Goal: Information Seeking & Learning: Learn about a topic

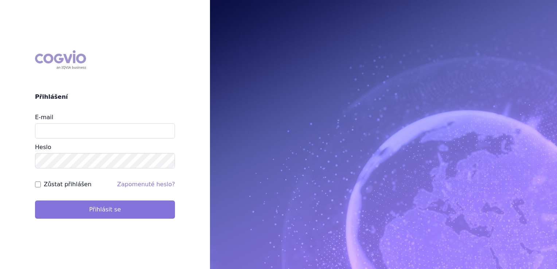
type input "[EMAIL_ADDRESS][DOMAIN_NAME]"
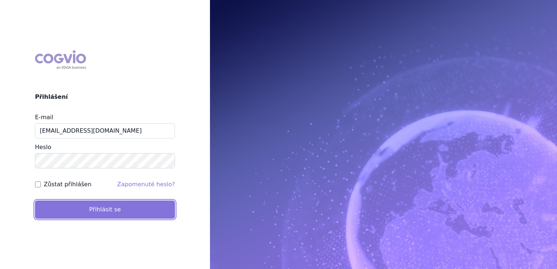
click at [123, 206] on button "Přihlásit se" at bounding box center [105, 210] width 140 height 18
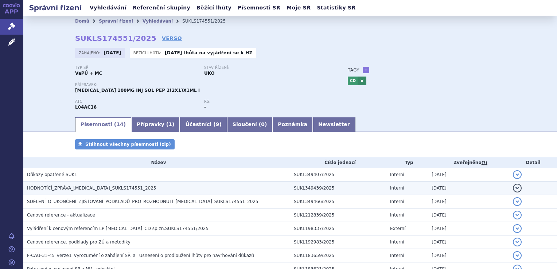
click at [104, 188] on span "HODNOTÍCÍ_ZPRÁVA_TREMFYA_SUKLS174551_2025" at bounding box center [91, 188] width 129 height 5
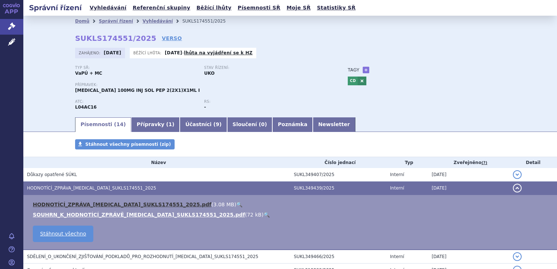
click at [107, 204] on link "HODNOTÍCÍ_ZPRÁVA_TREMFYA_SUKLS174551_2025.pdf" at bounding box center [122, 205] width 179 height 6
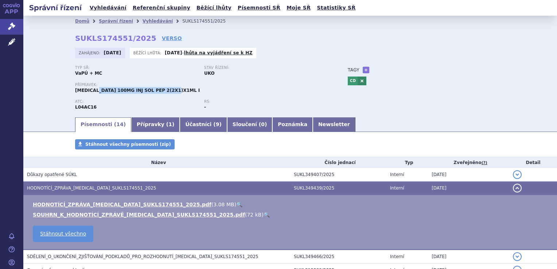
drag, startPoint x: 163, startPoint y: 91, endPoint x: 93, endPoint y: 92, distance: 70.0
click at [93, 92] on span "TREMFYA 100MG INJ SOL PEP 2(2X1)X1ML I" at bounding box center [137, 90] width 125 height 5
copy span "100MG INJ SOL PEP 2(2X1)X1ML I"
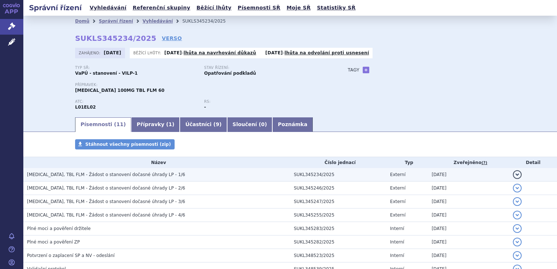
click at [121, 174] on span "CALQUENCE, TBL FLM - Žádost o stanovení dočasné úhrady LP - 1/6" at bounding box center [106, 174] width 158 height 5
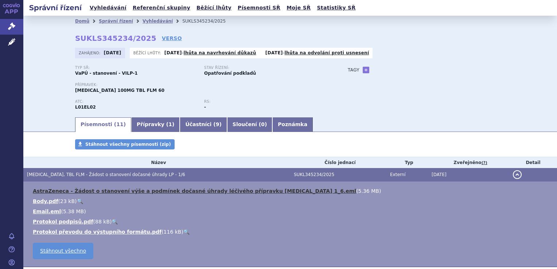
click at [137, 192] on link "AstraZeneca - Žádost o stanovení výše a podmínek dočasné úhrady léčivého přípra…" at bounding box center [194, 191] width 323 height 6
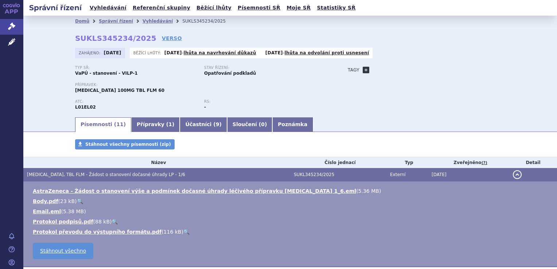
click at [363, 71] on link "+" at bounding box center [366, 70] width 7 height 7
click at [374, 71] on span at bounding box center [399, 69] width 53 height 9
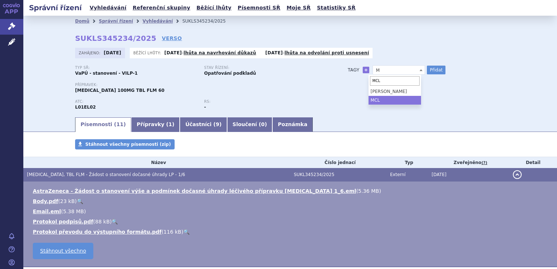
type input "MCL"
select select "MCL"
click at [431, 70] on button "Přidat" at bounding box center [436, 70] width 19 height 9
select select
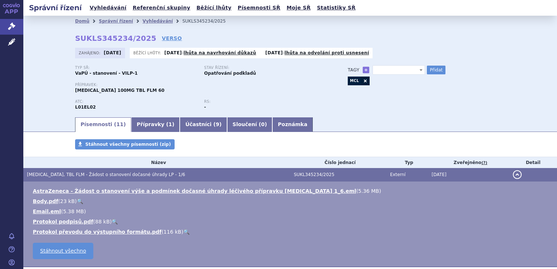
click at [391, 112] on div "Typ SŘ: VaPÚ - stanovení - VILP-1 Stav řízení: Opatřování podkladů Přípravek: C…" at bounding box center [290, 91] width 430 height 51
click at [361, 81] on link at bounding box center [365, 81] width 9 height 9
click at [384, 68] on span at bounding box center [399, 69] width 53 height 9
type input "1L MCL"
select select "1L MCL"
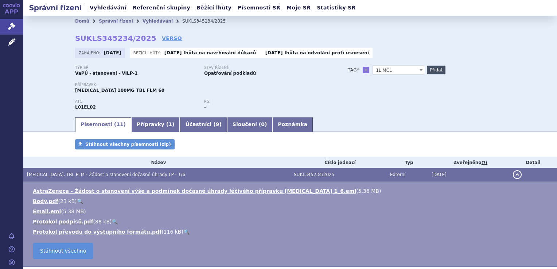
click at [432, 70] on button "Přidat" at bounding box center [436, 70] width 19 height 9
select select
click at [96, 7] on link "Vyhledávání" at bounding box center [108, 8] width 41 height 10
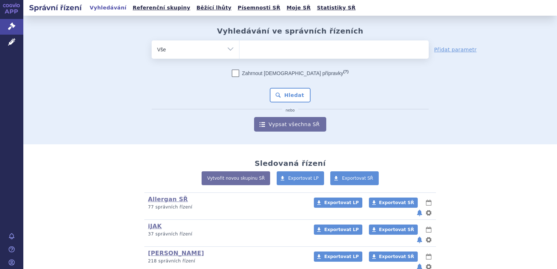
click at [258, 50] on ul at bounding box center [334, 47] width 189 height 15
click at [240, 50] on select at bounding box center [239, 49] width 0 height 18
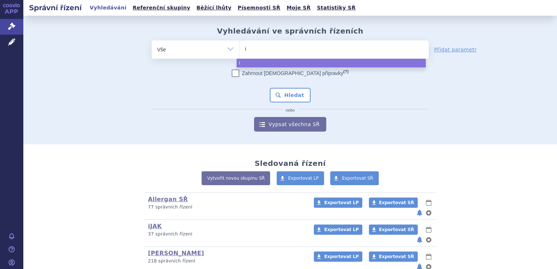
type input "im"
type input "imb"
type input "imbr"
select select "imbr"
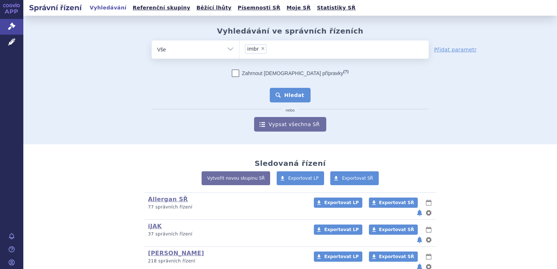
click at [284, 96] on button "Hledat" at bounding box center [290, 95] width 41 height 15
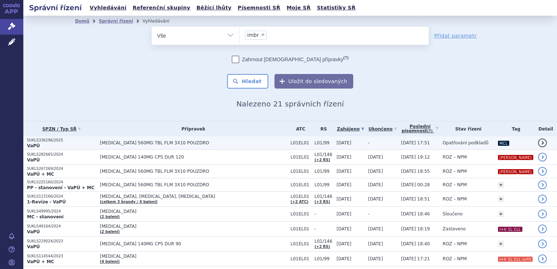
click at [38, 142] on p "SUKLS336296/2025" at bounding box center [61, 140] width 69 height 5
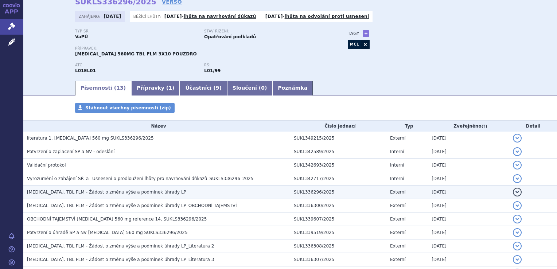
scroll to position [73, 0]
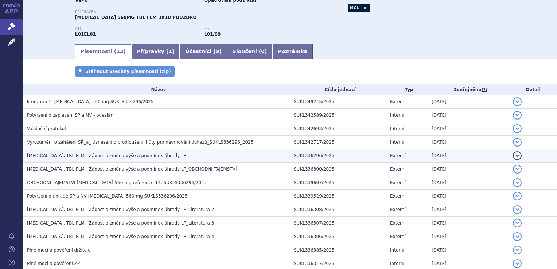
click at [138, 154] on span "[MEDICAL_DATA], TBL FLM - Žádost o změnu výše a podmínek úhrady LP" at bounding box center [106, 155] width 159 height 5
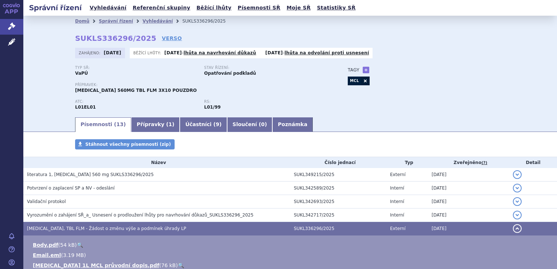
scroll to position [0, 0]
click at [361, 82] on link at bounding box center [365, 81] width 9 height 9
click at [363, 70] on link "+" at bounding box center [366, 70] width 7 height 7
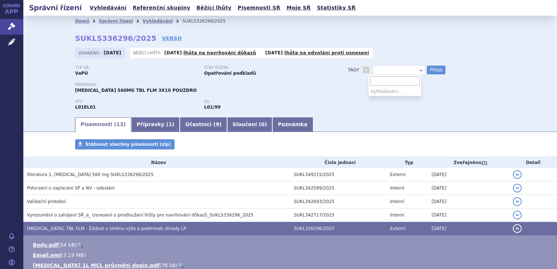
click at [383, 73] on span at bounding box center [399, 69] width 53 height 9
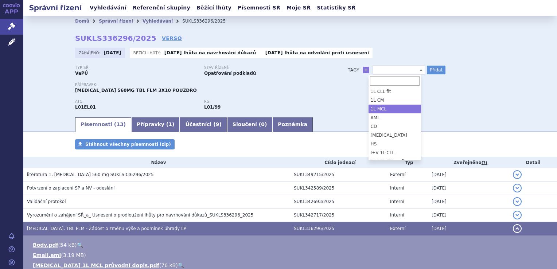
select select "1L MCL"
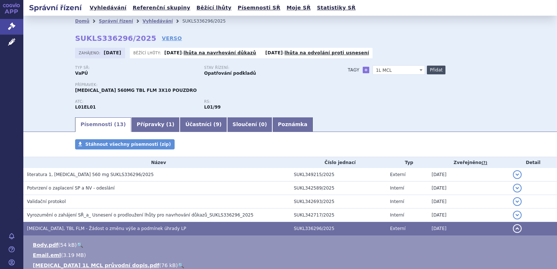
click at [436, 69] on button "Přidat" at bounding box center [436, 70] width 19 height 9
select select
click at [374, 110] on div "Typ SŘ: VaPÚ Stav řízení: Opatřování podkladů Přípravek: IMBRUVICA 560MG TBL FL…" at bounding box center [290, 91] width 430 height 51
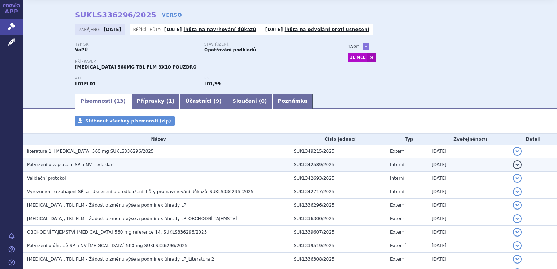
scroll to position [36, 0]
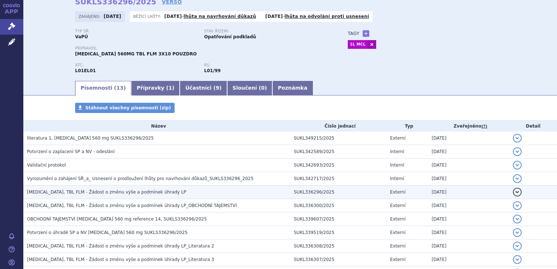
click at [138, 193] on span "IMBRUVICA, TBL FLM - Žádost o změnu výše a podmínek úhrady LP" at bounding box center [106, 192] width 159 height 5
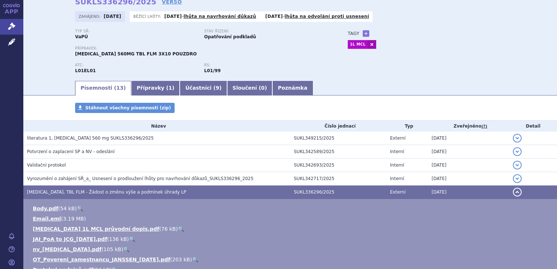
click at [459, 62] on div "Typ SŘ: VaPÚ Stav řízení: Opatřování podkladů Přípravek: IMBRUVICA 560MG TBL FL…" at bounding box center [290, 54] width 430 height 51
